Goal: Contribute content: Contribute content

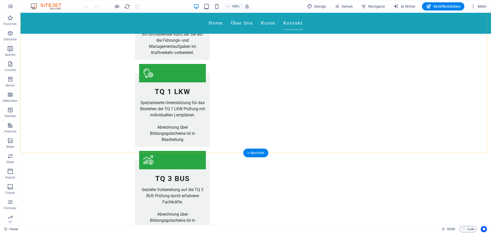
scroll to position [918, 0]
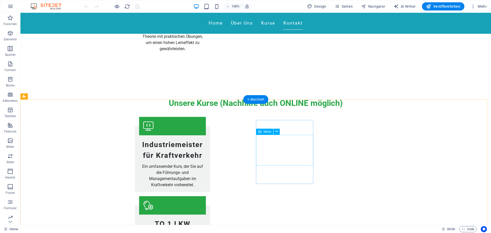
scroll to position [790, 0]
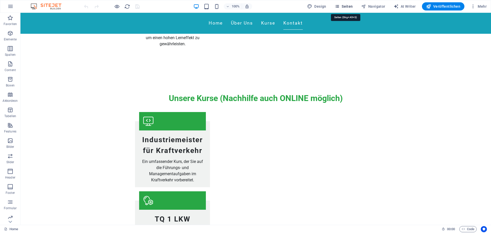
click at [351, 6] on span "Seiten" at bounding box center [343, 6] width 18 height 5
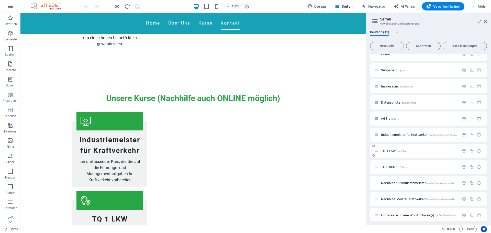
scroll to position [11, 0]
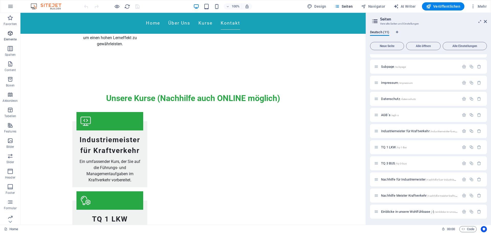
click at [10, 35] on icon "button" at bounding box center [10, 33] width 6 height 6
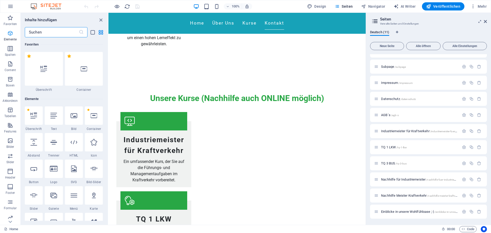
scroll to position [54, 0]
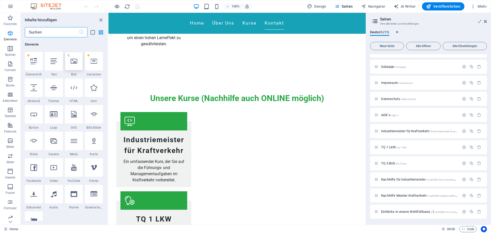
click at [76, 61] on icon at bounding box center [74, 61] width 7 height 7
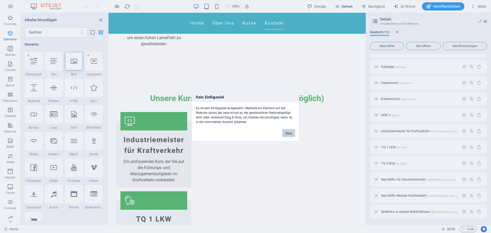
click at [287, 132] on button "Okay" at bounding box center [288, 133] width 13 height 8
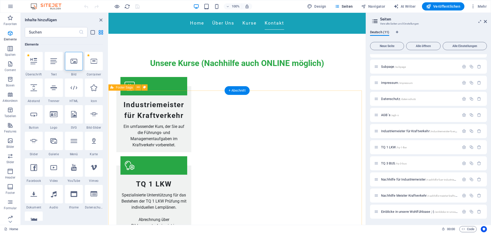
scroll to position [841, 0]
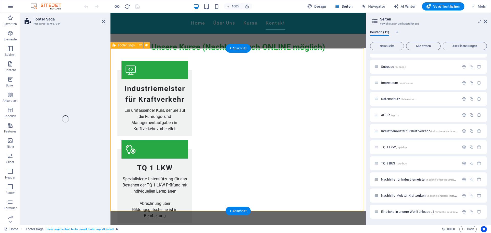
select select "footer"
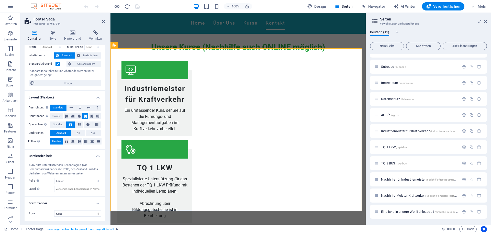
scroll to position [0, 0]
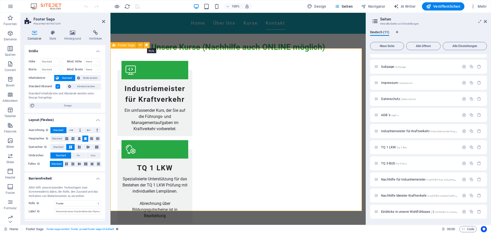
click at [148, 45] on icon at bounding box center [146, 44] width 3 height 5
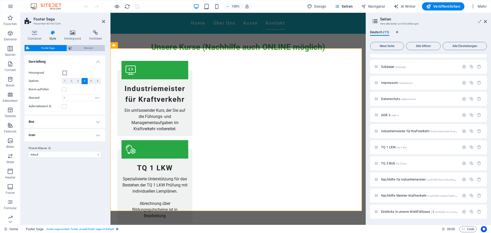
click at [86, 48] on span "Element" at bounding box center [89, 48] width 30 height 6
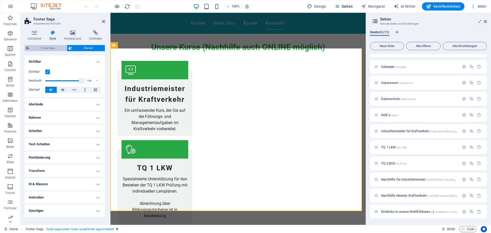
click at [50, 47] on span "Footer Saga" at bounding box center [48, 48] width 34 height 6
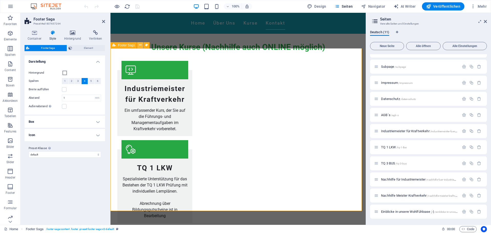
click at [141, 46] on icon at bounding box center [140, 44] width 3 height 5
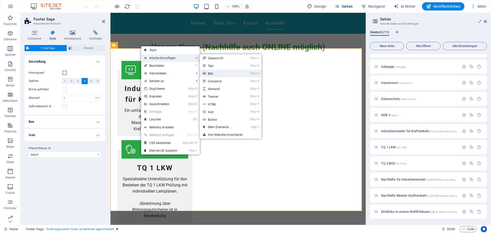
drag, startPoint x: 215, startPoint y: 73, endPoint x: 104, endPoint y: 61, distance: 111.9
click at [215, 73] on link "Strg 3 Bild" at bounding box center [221, 74] width 42 height 8
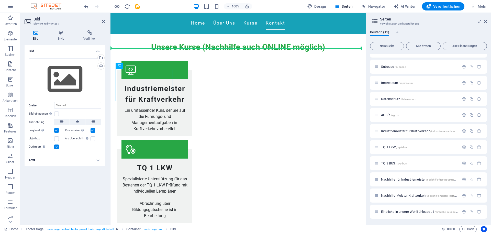
drag, startPoint x: 127, startPoint y: 71, endPoint x: 309, endPoint y: 138, distance: 194.0
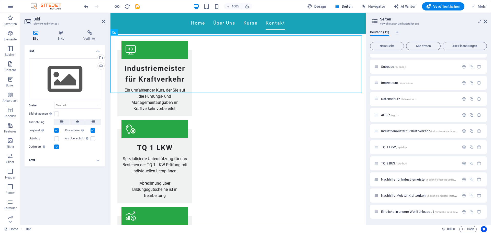
drag, startPoint x: 135, startPoint y: 54, endPoint x: 320, endPoint y: 196, distance: 233.6
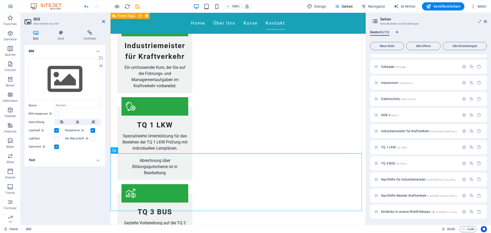
scroll to position [873, 0]
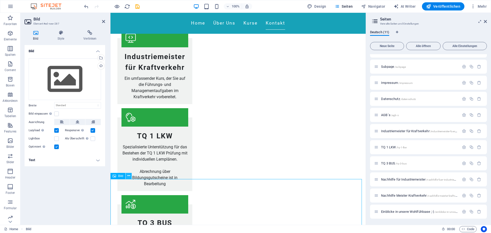
click at [130, 176] on icon at bounding box center [128, 175] width 3 height 5
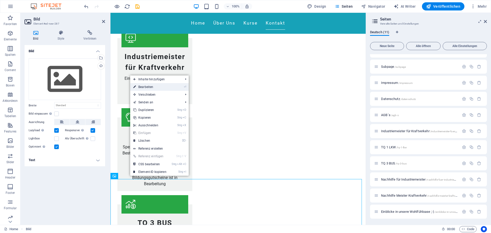
click at [151, 86] on link "⏎ Bearbeiten" at bounding box center [149, 87] width 39 height 8
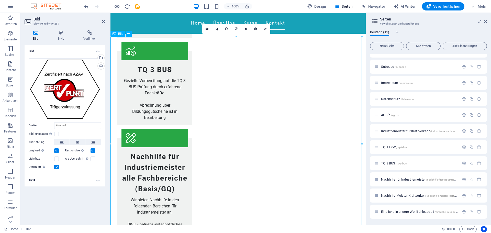
scroll to position [1027, 0]
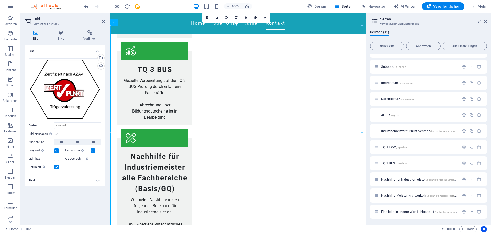
click at [56, 134] on label at bounding box center [56, 134] width 5 height 5
click at [0, 0] on input "Bild einpassen Bild automatisch anhand einer fixen Breite und Höhe einpassen" at bounding box center [0, 0] width 0 height 0
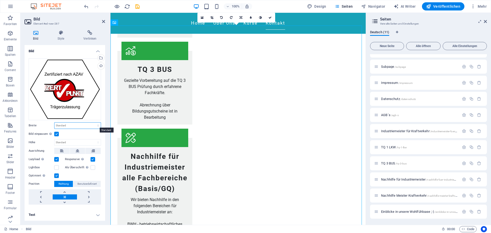
click at [67, 125] on select "Standard auto px rem % em vh vw" at bounding box center [77, 125] width 46 height 6
click at [104, 111] on div "Ziehe Dateien zum Hochladen hierher oder klicke hier, um aus Dateien oder koste…" at bounding box center [65, 131] width 81 height 154
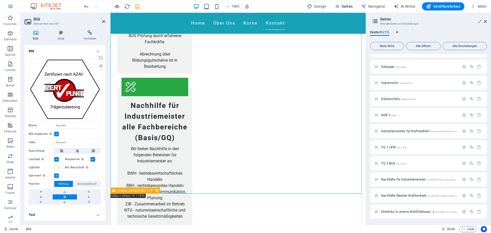
scroll to position [1078, 0]
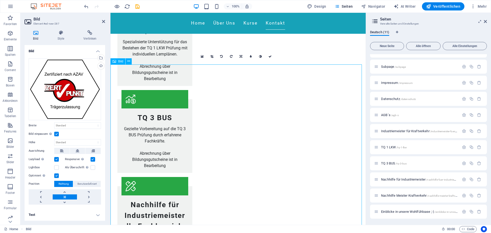
scroll to position [975, 0]
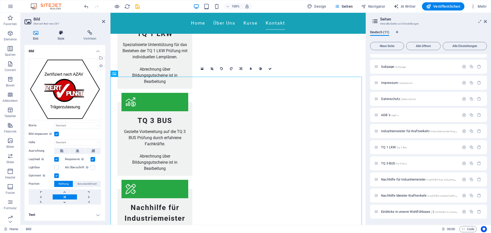
click at [65, 35] on icon at bounding box center [61, 32] width 24 height 5
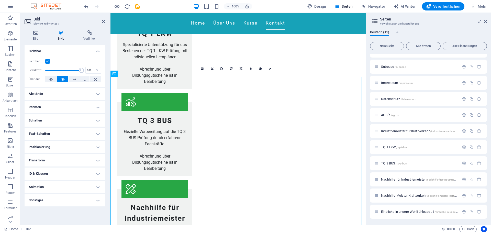
click at [98, 95] on h4 "Abstände" at bounding box center [65, 94] width 81 height 12
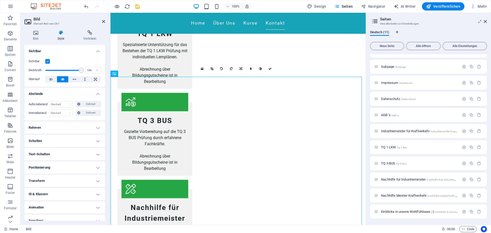
click at [98, 95] on h4 "Abstände" at bounding box center [65, 92] width 81 height 9
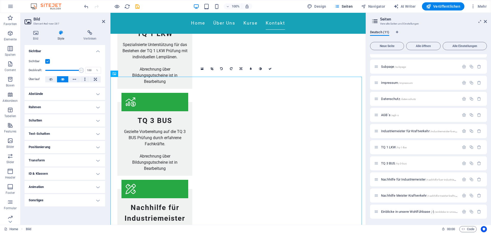
click at [99, 149] on h4 "Positionierung" at bounding box center [65, 147] width 81 height 12
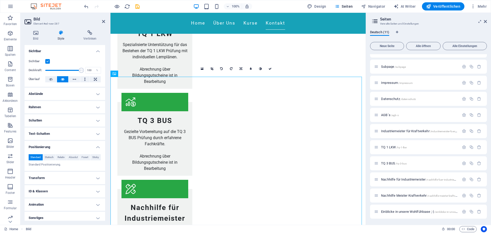
click at [98, 147] on h4 "Positionierung" at bounding box center [65, 145] width 81 height 9
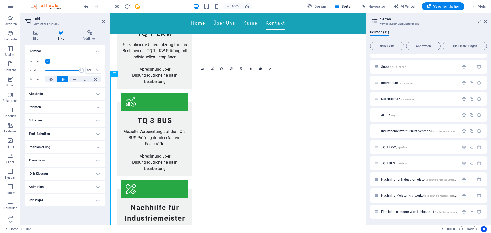
click at [97, 199] on h4 "Sonstiges" at bounding box center [65, 200] width 81 height 12
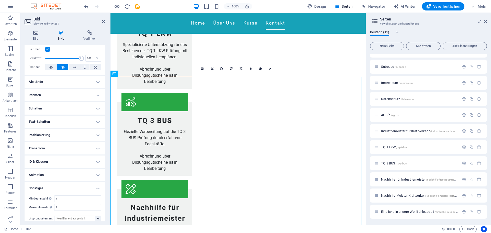
scroll to position [17, 0]
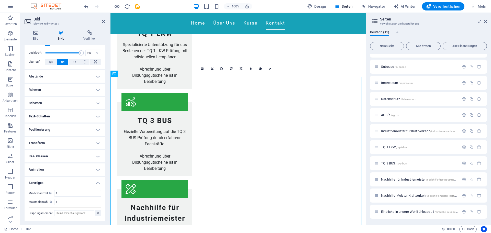
click at [96, 181] on h4 "Sonstiges" at bounding box center [65, 181] width 81 height 9
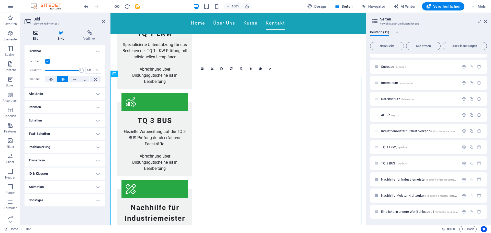
click at [34, 32] on icon at bounding box center [36, 32] width 22 height 5
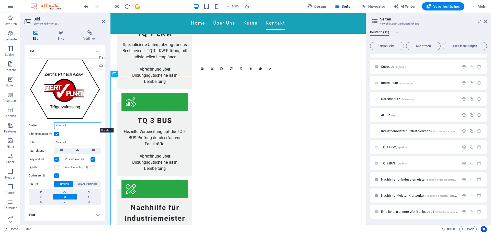
click at [97, 125] on select "Standard auto px rem % em vh vw" at bounding box center [77, 125] width 46 height 6
select select "px"
click at [93, 122] on select "Standard auto px rem % em vh vw" at bounding box center [77, 125] width 46 height 6
type input "983"
click at [98, 141] on select "Standard auto px" at bounding box center [77, 142] width 46 height 6
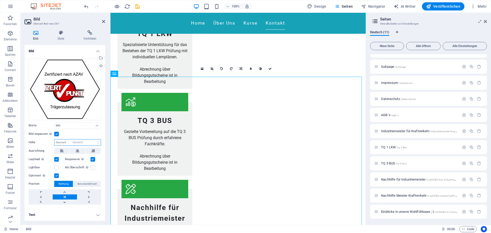
click at [54, 139] on select "Standard auto px" at bounding box center [77, 142] width 46 height 6
click at [96, 141] on select "Standard auto px" at bounding box center [77, 142] width 46 height 6
select select "px"
click at [93, 139] on select "Standard auto px" at bounding box center [77, 142] width 46 height 6
type input "836"
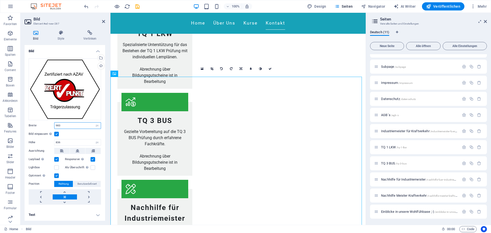
click at [68, 124] on input "983" at bounding box center [77, 125] width 46 height 6
type input "583"
click at [57, 141] on input "836" at bounding box center [77, 142] width 46 height 6
type input "436"
click at [57, 125] on input "583" at bounding box center [77, 125] width 46 height 6
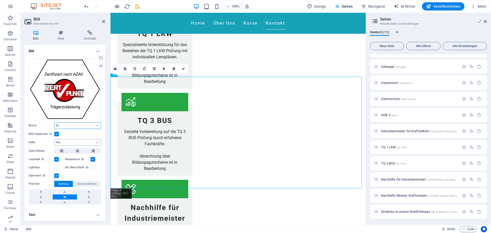
type input "83"
click at [57, 141] on input "436" at bounding box center [77, 142] width 46 height 6
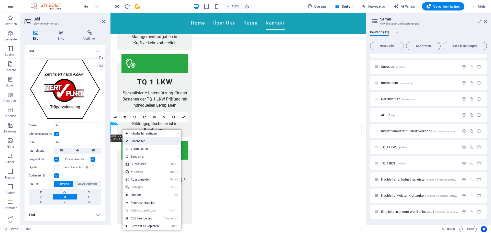
click at [138, 140] on link "⏎ Bearbeiten" at bounding box center [141, 141] width 39 height 8
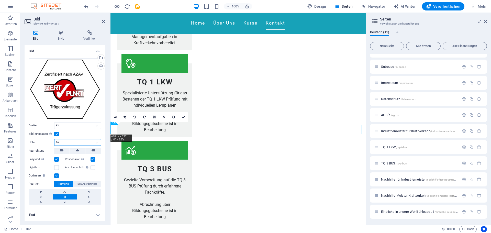
click at [59, 141] on input "36" at bounding box center [77, 142] width 46 height 6
type input "3"
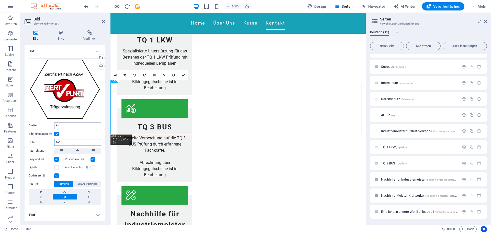
type input "200"
click at [60, 126] on input "83" at bounding box center [77, 125] width 46 height 6
type input "8"
type input "200"
click at [184, 74] on icon at bounding box center [183, 75] width 3 height 3
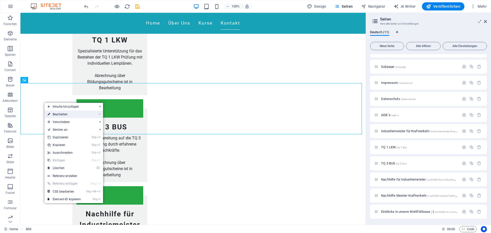
click at [57, 114] on link "⏎ Bearbeiten" at bounding box center [63, 114] width 39 height 8
select select "px"
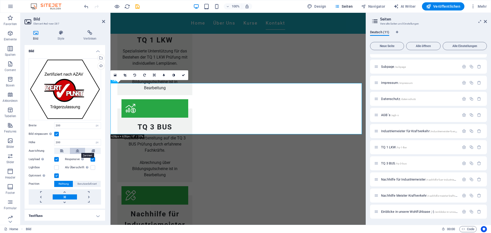
click at [76, 151] on icon at bounding box center [78, 151] width 4 height 6
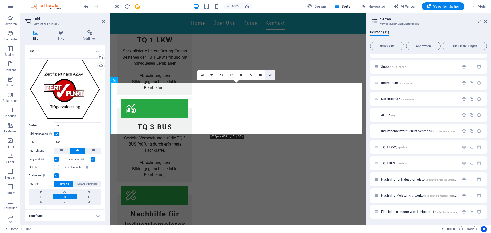
click at [270, 75] on icon at bounding box center [269, 75] width 3 height 3
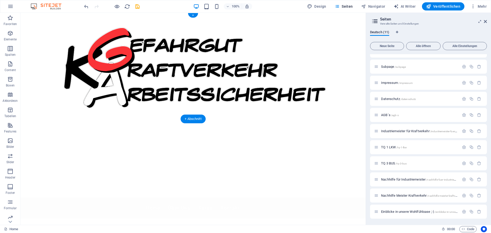
scroll to position [0, 0]
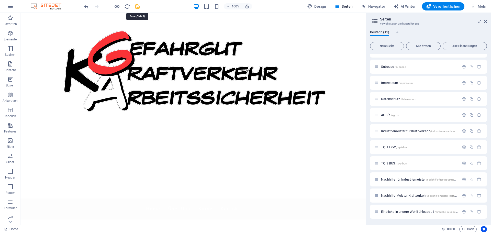
click at [137, 5] on icon "save" at bounding box center [137, 7] width 6 height 6
checkbox input "false"
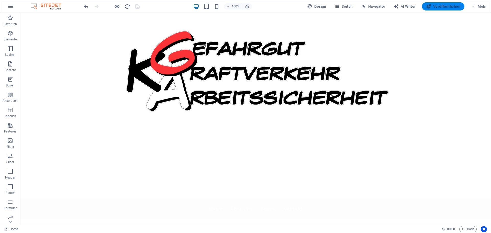
click at [445, 5] on span "Veröffentlichen" at bounding box center [443, 6] width 34 height 5
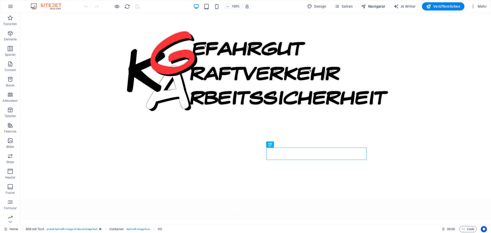
click at [375, 5] on span "Navigator" at bounding box center [373, 6] width 24 height 5
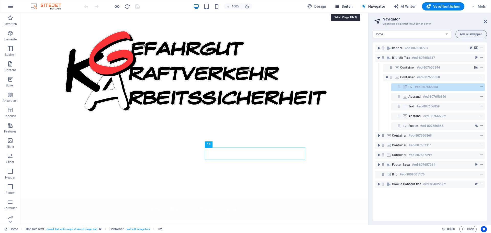
click at [348, 5] on span "Seiten" at bounding box center [343, 6] width 18 height 5
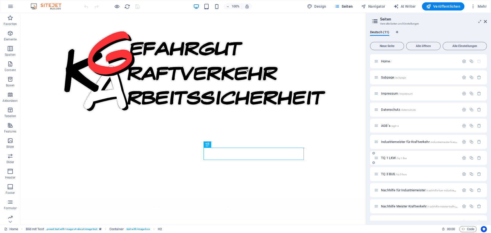
scroll to position [11, 0]
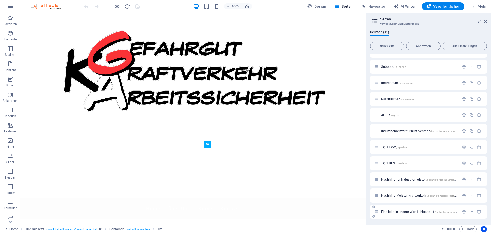
click at [417, 211] on span "Einblicke in unsere Wohlfühloase ;-) /einblicke-in-unsere-wohlfuehloase" at bounding box center [428, 212] width 94 height 4
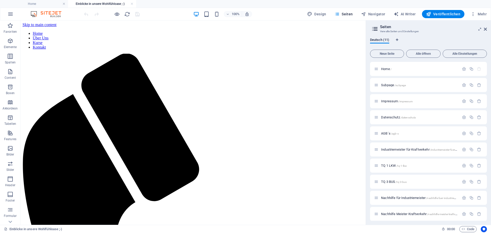
scroll to position [0, 0]
click at [193, 42] on div "+ Abschnitt" at bounding box center [193, 41] width 25 height 9
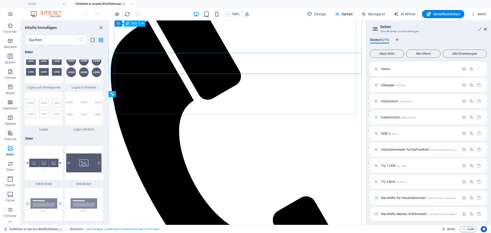
scroll to position [44, 0]
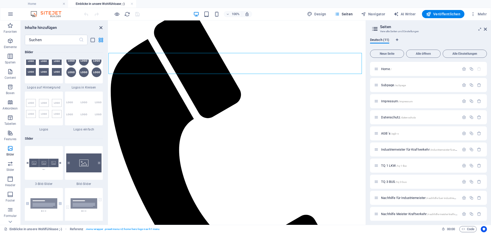
click at [102, 27] on icon "close panel" at bounding box center [101, 28] width 6 height 6
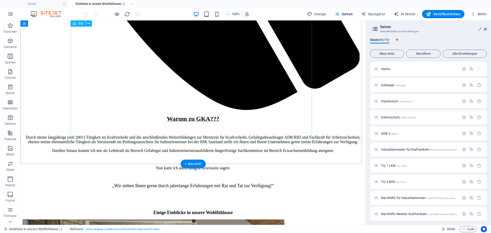
scroll to position [402, 0]
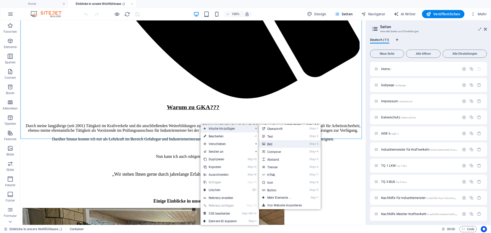
click at [273, 144] on link "Strg 3 Bild" at bounding box center [280, 144] width 42 height 8
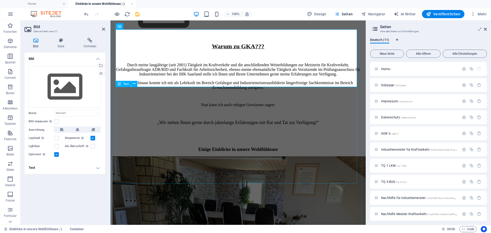
scroll to position [0, 0]
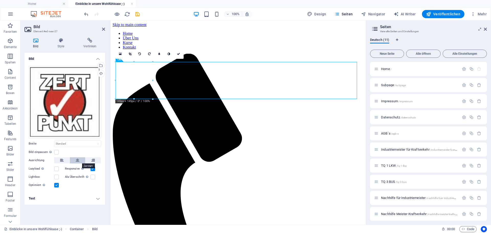
click at [77, 161] on icon at bounding box center [78, 160] width 4 height 6
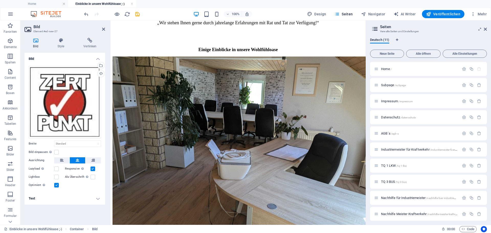
scroll to position [484, 0]
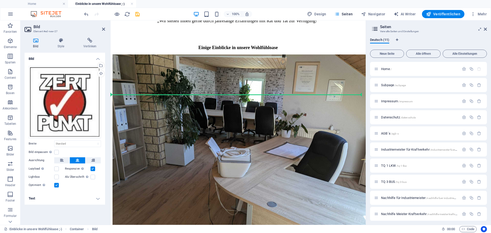
drag, startPoint x: 238, startPoint y: 74, endPoint x: 234, endPoint y: 82, distance: 8.5
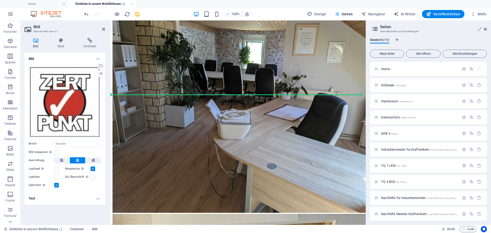
scroll to position [447, 0]
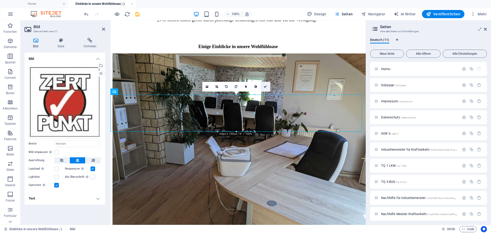
click at [266, 86] on icon at bounding box center [265, 86] width 3 height 3
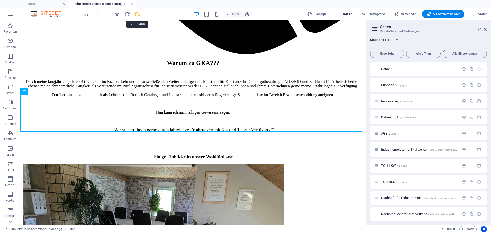
click at [137, 14] on icon "save" at bounding box center [137, 14] width 6 height 6
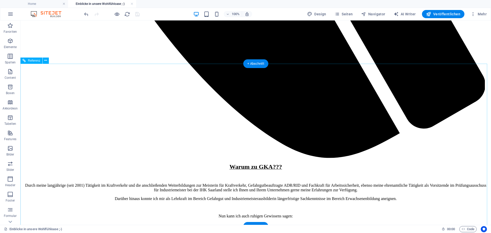
scroll to position [516, 0]
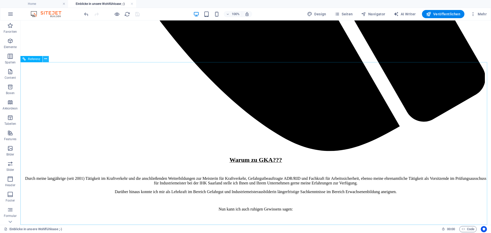
click at [47, 60] on icon at bounding box center [45, 58] width 3 height 5
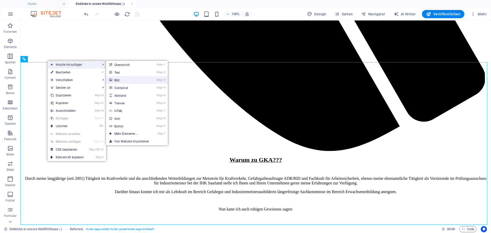
click at [124, 81] on link "Strg 3 Bild" at bounding box center [127, 80] width 42 height 8
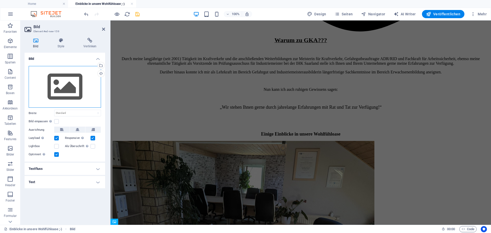
click at [67, 87] on div "Ziehe Dateien zum Hochladen hierher oder klicke hier, um aus Dateien oder koste…" at bounding box center [65, 87] width 72 height 42
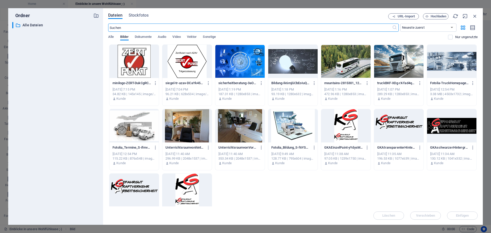
click at [193, 66] on div at bounding box center [186, 61] width 49 height 33
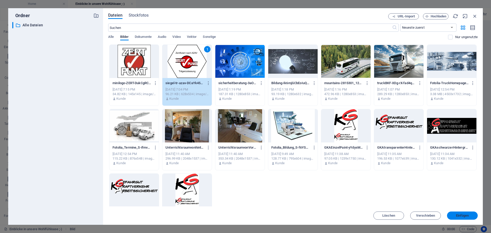
click at [459, 216] on span "Einfügen" at bounding box center [462, 215] width 13 height 3
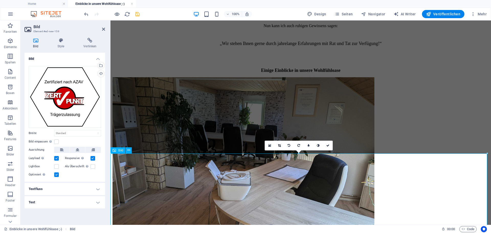
scroll to position [619, 0]
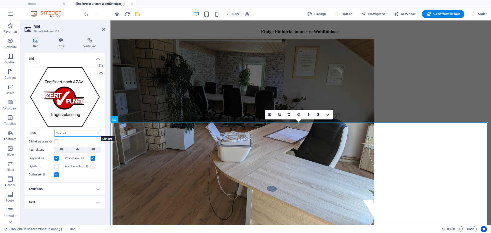
click at [64, 133] on select "Standard auto px rem % em vh vw" at bounding box center [77, 133] width 46 height 6
select select "px"
click at [94, 130] on select "Standard auto px rem % em vh vw" at bounding box center [77, 133] width 46 height 6
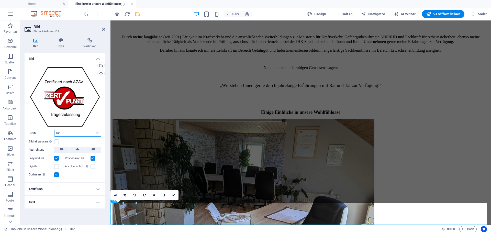
drag, startPoint x: 63, startPoint y: 132, endPoint x: 47, endPoint y: 132, distance: 15.6
click at [47, 132] on div "Breite 100 Standard auto px rem % em vh vw" at bounding box center [65, 133] width 72 height 7
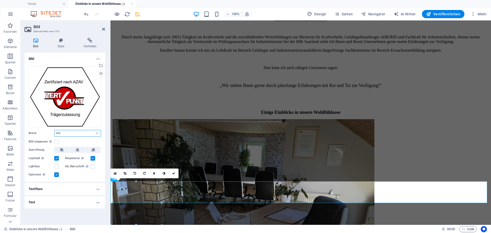
scroll to position [560, 0]
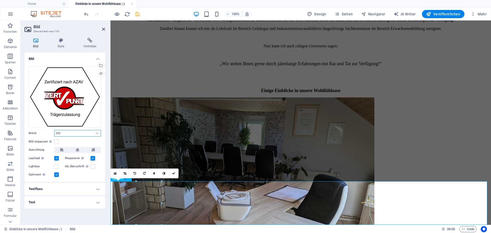
type input "200"
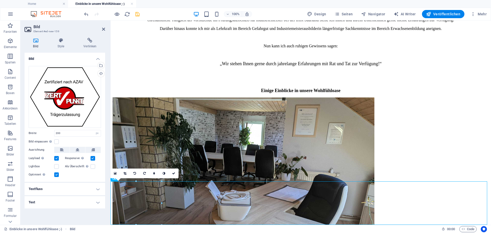
drag, startPoint x: 141, startPoint y: 196, endPoint x: 308, endPoint y: 146, distance: 174.2
click at [77, 149] on icon at bounding box center [78, 150] width 4 height 6
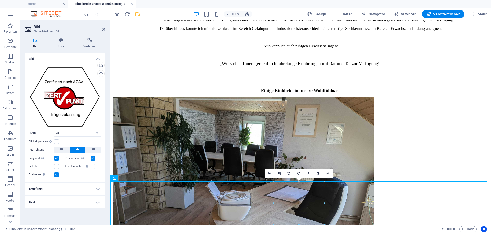
click at [105, 29] on aside "Bild Element #ed-new-159 Bild Style Verlinken Bild Ziehe Dateien zum Hochladen …" at bounding box center [65, 122] width 90 height 204
click at [104, 29] on icon at bounding box center [103, 29] width 3 height 4
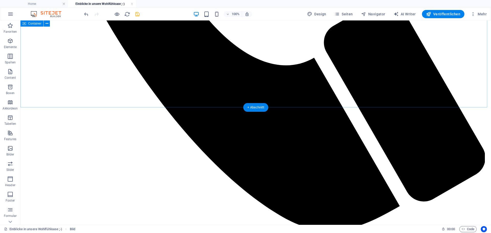
scroll to position [432, 0]
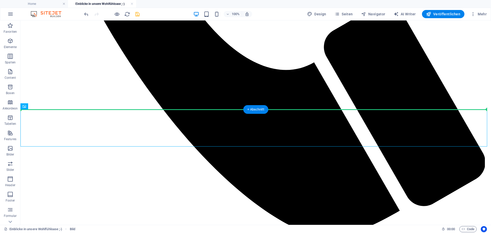
drag, startPoint x: 250, startPoint y: 130, endPoint x: 248, endPoint y: 95, distance: 34.8
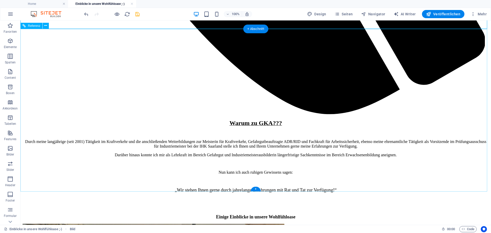
scroll to position [560, 0]
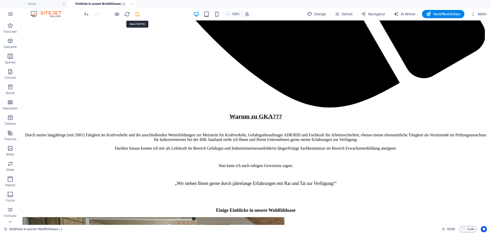
click at [137, 14] on icon "save" at bounding box center [137, 14] width 6 height 6
click at [450, 15] on span "Veröffentlichen" at bounding box center [443, 14] width 34 height 5
